Goal: Find specific page/section: Locate item on page

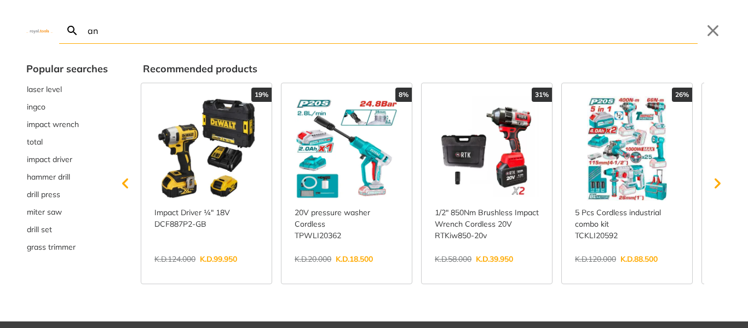
type input "ang"
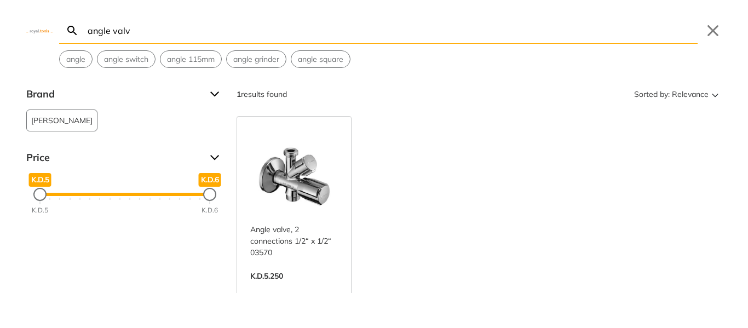
type input "angle valve"
